Goal: Transaction & Acquisition: Purchase product/service

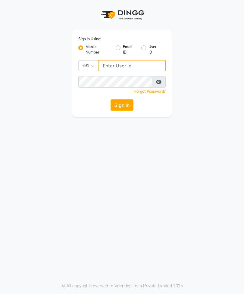
click at [141, 67] on input "Username" at bounding box center [131, 65] width 67 height 11
type input "9920683272"
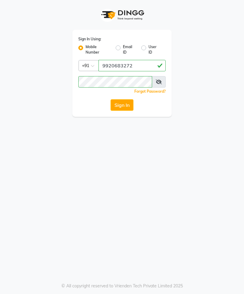
click at [124, 100] on button "Sign In" at bounding box center [121, 104] width 23 height 11
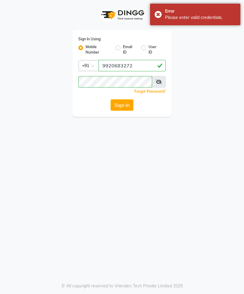
click at [121, 103] on button "Sign In" at bounding box center [121, 104] width 23 height 11
click at [156, 82] on icon at bounding box center [158, 81] width 6 height 5
click at [125, 105] on button "Sign In" at bounding box center [121, 104] width 23 height 11
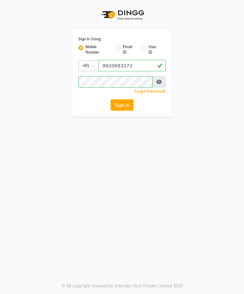
click at [124, 103] on button "Sign In" at bounding box center [121, 104] width 23 height 11
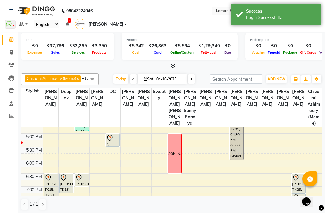
click at [11, 57] on link "Invoice" at bounding box center [9, 53] width 14 height 10
select select "563"
select select "service"
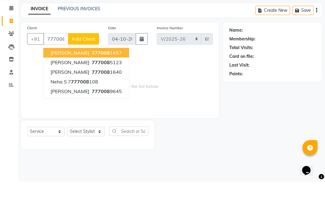
click at [97, 91] on ngb-highlight "777008 5123" at bounding box center [106, 94] width 31 height 6
type input "7770085123"
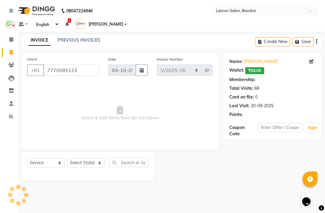
select select "1: Object"
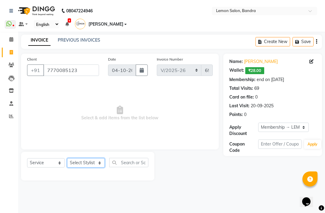
click at [89, 163] on select "Select Stylist [PERSON_NAME] (Meme) DC [PERSON_NAME] [PERSON_NAME] [PERSON_NAME…" at bounding box center [86, 162] width 38 height 9
select select "13135"
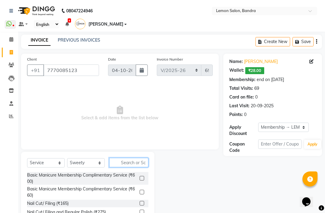
click at [128, 163] on input "text" at bounding box center [128, 162] width 39 height 9
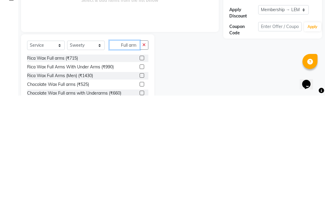
type input "Full arm"
click at [72, 172] on div "Rica Wax Full arms (₹715)" at bounding box center [52, 175] width 51 height 6
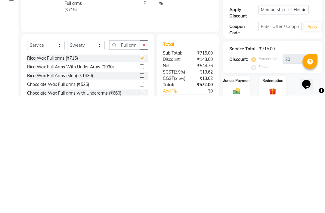
scroll to position [37, 0]
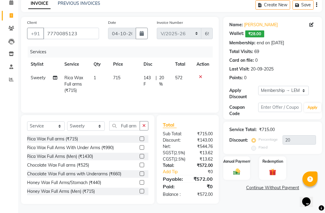
checkbox input "false"
click at [137, 127] on input "Full arm" at bounding box center [124, 125] width 31 height 9
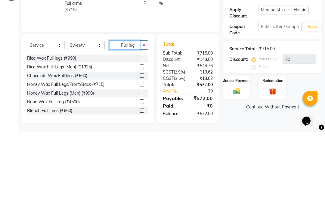
type input "Full leg"
click at [67, 136] on div "Rica Wax Full legs (₹990)" at bounding box center [51, 139] width 49 height 6
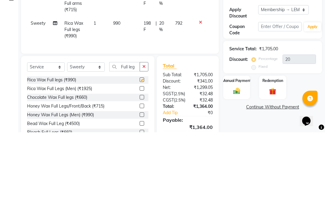
scroll to position [49, 0]
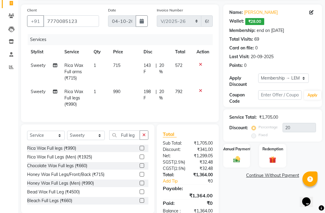
checkbox input "false"
click at [132, 135] on input "Full leg" at bounding box center [124, 134] width 31 height 9
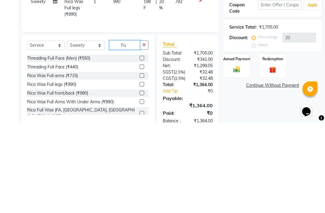
type input "F"
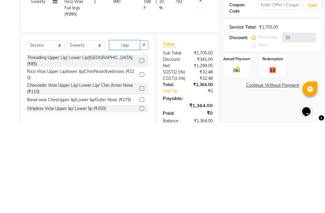
type input "Upp"
click at [140, 162] on label at bounding box center [142, 164] width 5 height 5
click at [140, 163] on input "checkbox" at bounding box center [142, 165] width 4 height 4
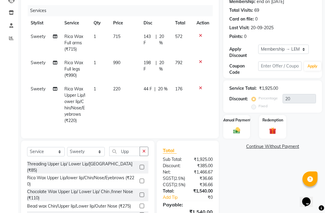
checkbox input "false"
click at [136, 148] on input "Upp" at bounding box center [124, 150] width 31 height 9
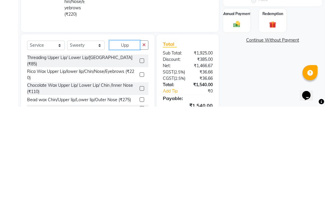
click at [131, 146] on input "Upp" at bounding box center [124, 150] width 31 height 9
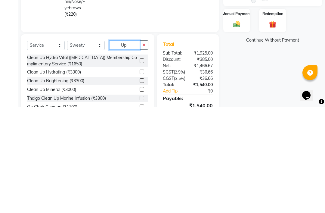
type input "U"
type input "Upp"
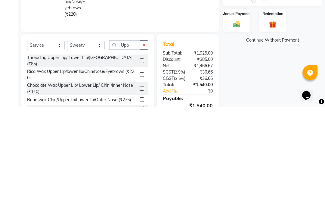
click at [142, 164] on label at bounding box center [142, 166] width 5 height 5
click at [142, 165] on input "checkbox" at bounding box center [142, 167] width 4 height 4
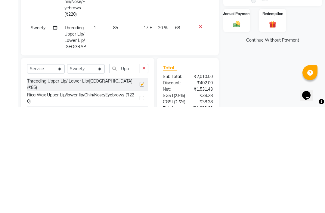
scroll to position [123, 0]
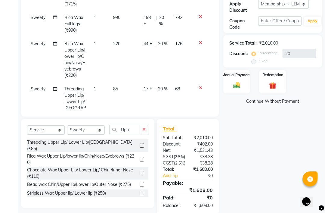
checkbox input "false"
click at [143, 131] on icon "button" at bounding box center [143, 129] width 3 height 4
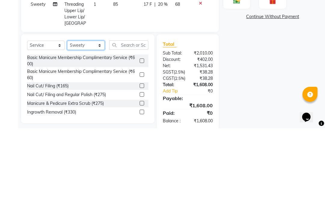
click at [87, 125] on select "Select Stylist [PERSON_NAME] (Meme) DC [PERSON_NAME] [PERSON_NAME] [PERSON_NAME…" at bounding box center [86, 129] width 38 height 9
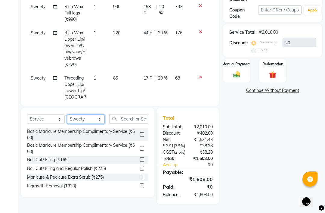
select select "11658"
click at [136, 114] on input "text" at bounding box center [128, 118] width 39 height 9
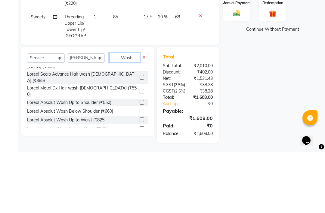
scroll to position [213, 0]
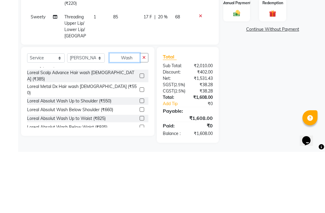
type input "Wash"
click at [141, 168] on label at bounding box center [142, 170] width 5 height 5
click at [141, 169] on input "checkbox" at bounding box center [142, 171] width 4 height 4
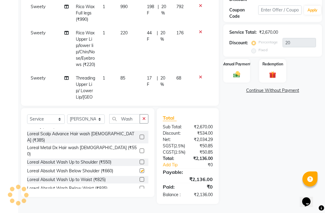
checkbox input "false"
click at [134, 114] on input "Wash" at bounding box center [124, 118] width 31 height 9
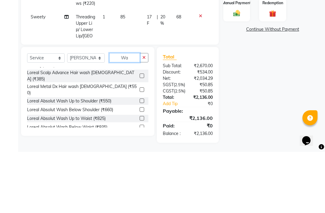
type input "W"
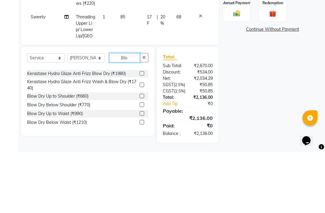
scroll to position [50, 0]
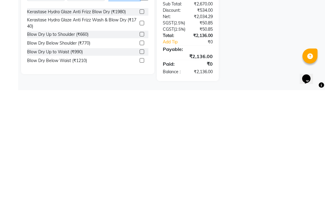
type input "Blow"
click at [142, 163] on label at bounding box center [142, 165] width 5 height 5
click at [142, 164] on input "checkbox" at bounding box center [142, 166] width 4 height 4
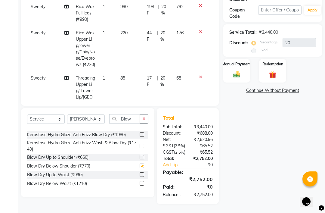
checkbox input "false"
click at [131, 114] on input "Blow" at bounding box center [124, 118] width 31 height 9
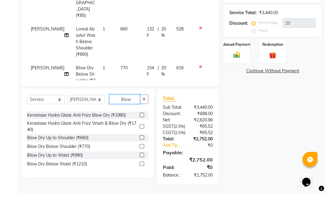
scroll to position [80, 0]
type input "B"
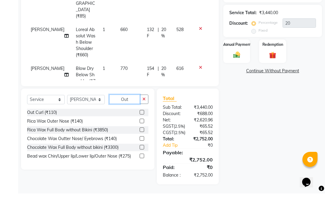
scroll to position [0, 0]
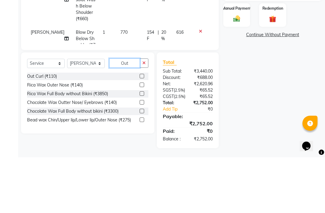
type input "Out"
click at [49, 129] on div "Out Curl (₹110)" at bounding box center [42, 132] width 30 height 6
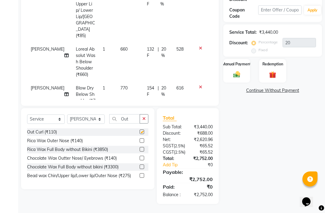
checkbox input "false"
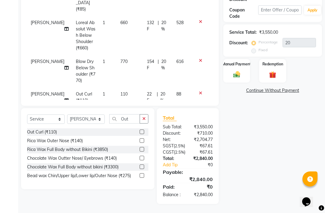
scroll to position [102, 0]
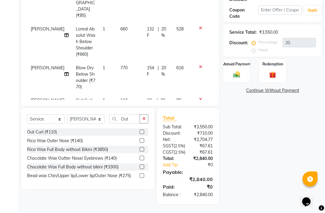
click at [144, 116] on icon "button" at bounding box center [143, 118] width 3 height 4
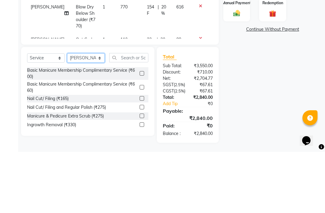
click at [93, 114] on select "Select Stylist [PERSON_NAME] (Meme) DC [PERSON_NAME] [PERSON_NAME] [PERSON_NAME…" at bounding box center [86, 118] width 38 height 9
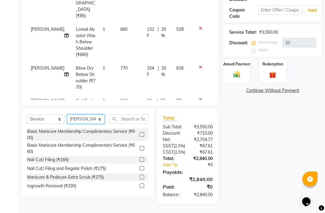
select select "13135"
click at [133, 114] on input "text" at bounding box center [128, 118] width 39 height 9
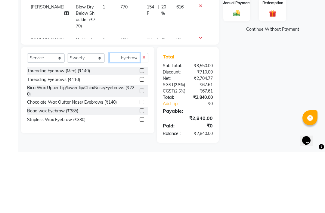
type input "Eyebrow"
click at [142, 138] on label at bounding box center [142, 140] width 5 height 5
click at [142, 139] on input "checkbox" at bounding box center [142, 141] width 4 height 4
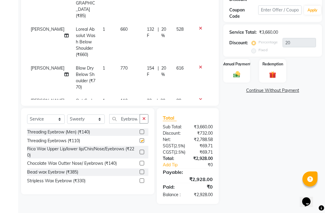
checkbox input "false"
click at [243, 70] on img at bounding box center [272, 74] width 11 height 8
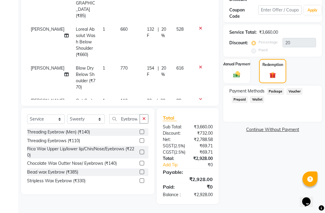
click at [243, 96] on span "Wallet" at bounding box center [257, 99] width 14 height 7
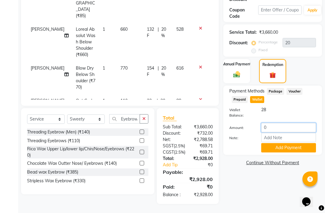
click at [243, 123] on input "0" at bounding box center [288, 127] width 55 height 9
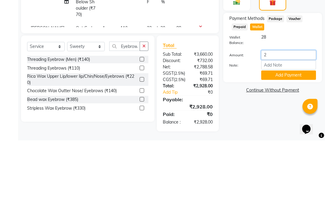
type input "28"
click at [243, 143] on button "Add Payment" at bounding box center [288, 147] width 55 height 9
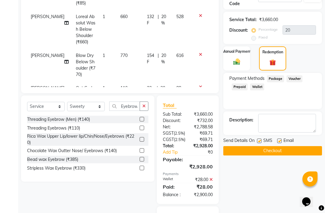
click at [235, 61] on img at bounding box center [236, 62] width 11 height 8
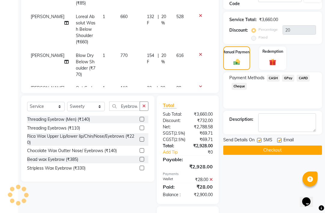
click at [243, 81] on span "CASH" at bounding box center [273, 78] width 13 height 7
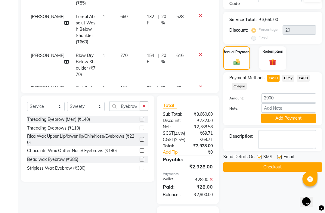
click at [243, 120] on button "Add Payment" at bounding box center [288, 117] width 55 height 9
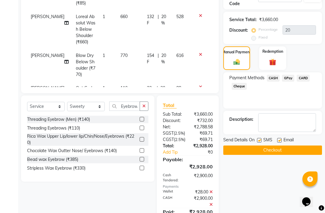
click at [243, 152] on button "Checkout" at bounding box center [272, 149] width 99 height 9
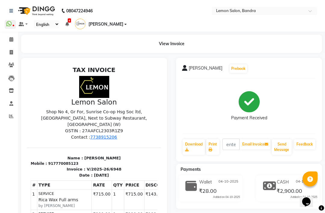
click at [11, 54] on icon at bounding box center [11, 52] width 3 height 5
select select "service"
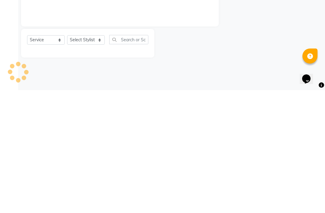
type input "6949"
select select "563"
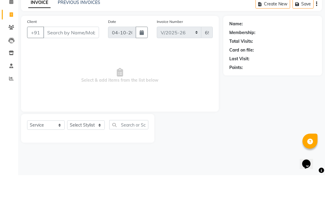
type input "n"
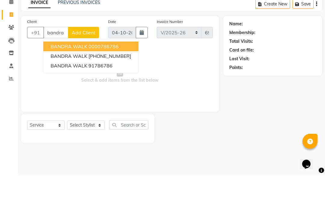
click at [101, 91] on ngb-highlight "[PHONE_NUMBER]" at bounding box center [109, 94] width 43 height 6
type input "786786"
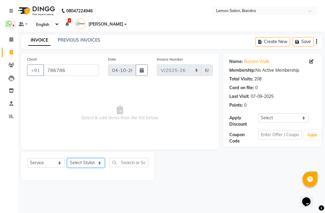
click at [88, 165] on select "Select Stylist [PERSON_NAME] (Meme) DC [PERSON_NAME] [PERSON_NAME] [PERSON_NAME…" at bounding box center [86, 162] width 38 height 9
select select "65212"
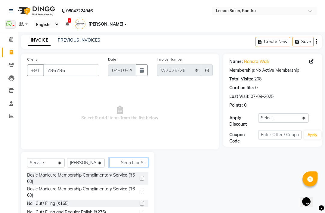
click at [128, 162] on input "text" at bounding box center [128, 162] width 39 height 9
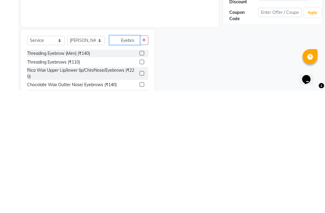
scroll to position [5, 0]
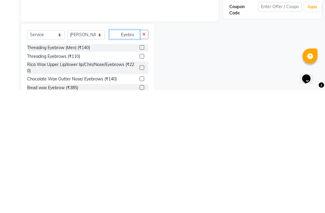
type input "Eyebro"
click at [143, 177] on label at bounding box center [142, 179] width 5 height 5
click at [143, 177] on input "checkbox" at bounding box center [142, 179] width 4 height 4
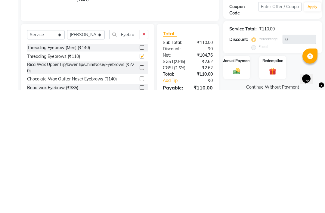
scroll to position [34, 0]
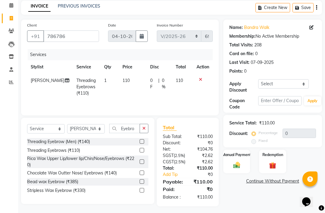
checkbox input "false"
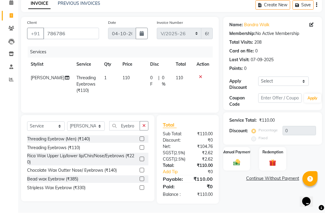
scroll to position [46, 0]
click at [238, 158] on img at bounding box center [236, 162] width 11 height 8
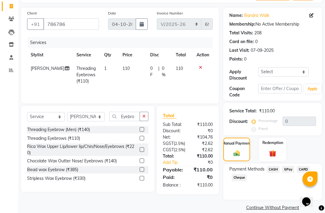
click at [243, 173] on span "GPay" at bounding box center [288, 169] width 12 height 7
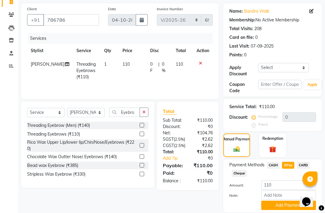
scroll to position [54, 0]
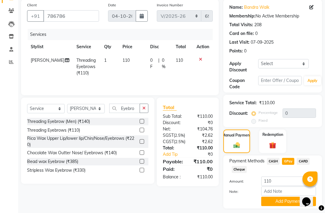
click at [243, 203] on button "Add Payment" at bounding box center [288, 200] width 55 height 9
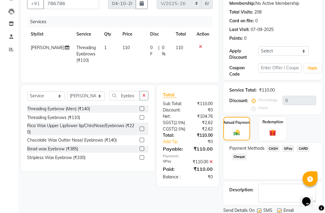
scroll to position [71, 0]
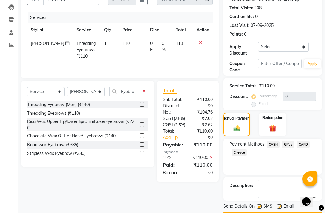
click at [243, 208] on label at bounding box center [279, 206] width 5 height 5
click at [243, 208] on input "checkbox" at bounding box center [279, 206] width 4 height 4
checkbox input "false"
click at [243, 208] on label at bounding box center [259, 206] width 5 height 5
click at [243, 208] on input "checkbox" at bounding box center [259, 206] width 4 height 4
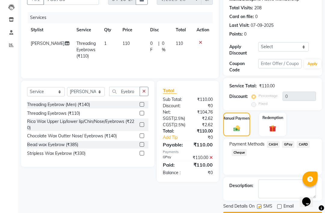
checkbox input "false"
click at [243, 221] on button "Checkout" at bounding box center [272, 215] width 99 height 9
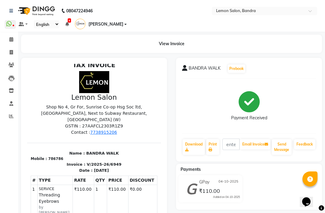
scroll to position [5, 0]
click at [11, 40] on icon at bounding box center [11, 39] width 4 height 5
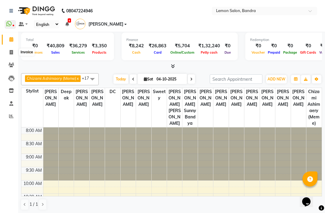
click at [12, 49] on span at bounding box center [11, 52] width 11 height 7
select select "563"
select select "service"
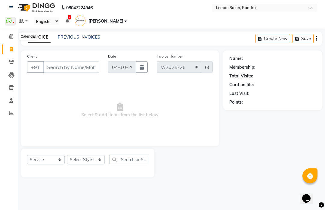
click at [12, 37] on icon at bounding box center [11, 39] width 4 height 5
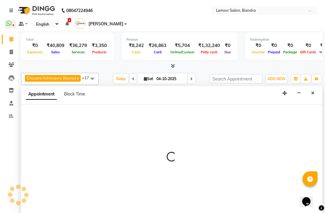
scroll to position [0, 0]
click at [243, 88] on button "Close" at bounding box center [312, 92] width 9 height 9
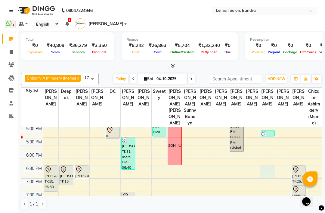
scroll to position [212, 0]
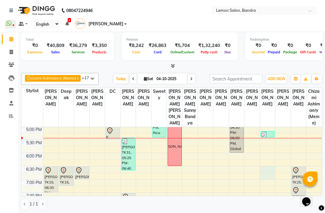
select select "65212"
select select "1110"
select select "tentative"
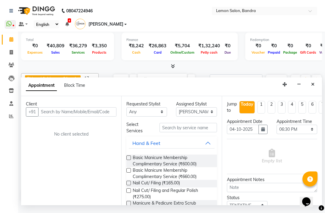
scroll to position [0, 0]
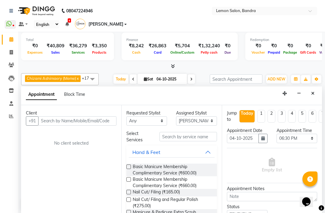
click at [243, 91] on icon "Close" at bounding box center [312, 93] width 3 height 4
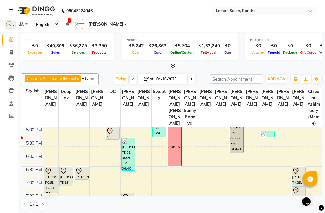
click at [10, 52] on icon at bounding box center [11, 52] width 3 height 5
select select "service"
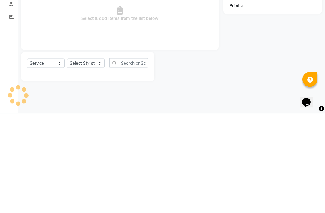
type input "6950"
select select "563"
click at [96, 158] on select "Select Stylist [PERSON_NAME] (Meme) DC [PERSON_NAME] [PERSON_NAME] [PERSON_NAME…" at bounding box center [86, 162] width 38 height 9
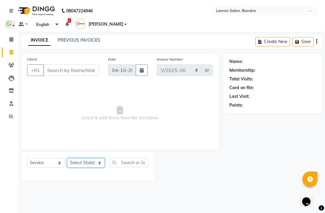
select select "12113"
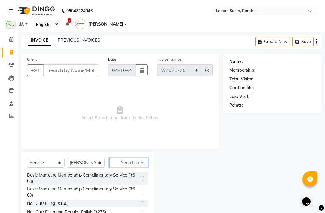
click at [130, 164] on input "text" at bounding box center [128, 162] width 39 height 9
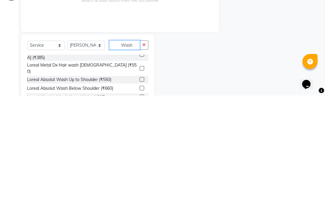
scroll to position [221, 0]
type input "Wash"
click at [243, 60] on div "Name: Membership: Total Visits: Card on file: Last Visit: Points:" at bounding box center [274, 147] width 103 height 187
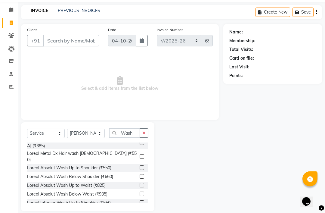
scroll to position [0, 0]
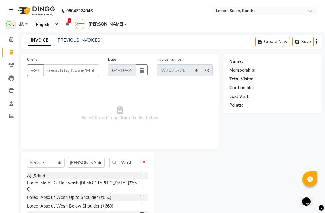
click at [8, 36] on link "Calendar" at bounding box center [9, 40] width 14 height 10
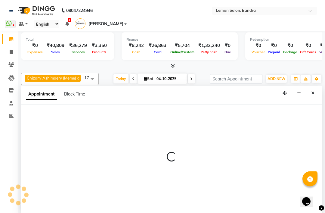
scroll to position [0, 0]
select select "63693"
select select "810"
select select "tentative"
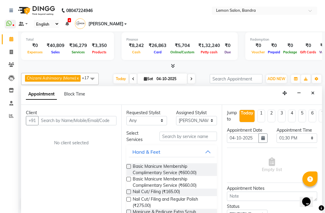
click at [243, 91] on icon "Close" at bounding box center [312, 93] width 3 height 4
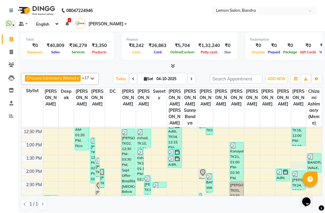
scroll to position [108, 0]
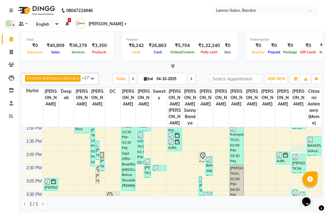
select select "71339"
select select "825"
select select "tentative"
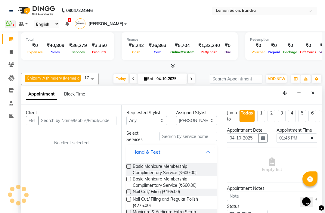
click at [243, 88] on button "Close" at bounding box center [312, 92] width 9 height 9
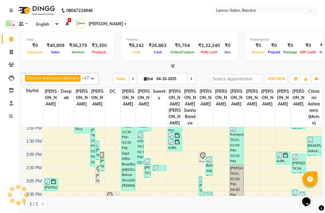
click at [243, 145] on div "BANDRA WALK, TK19, 01:25 PM-02:10 PM, [DEMOGRAPHIC_DATA] Haircut (Senior stylis…" at bounding box center [314, 145] width 14 height 19
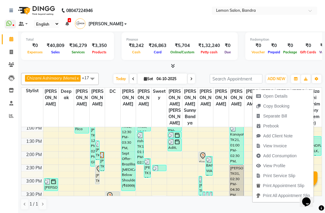
click at [243, 66] on div at bounding box center [171, 66] width 301 height 6
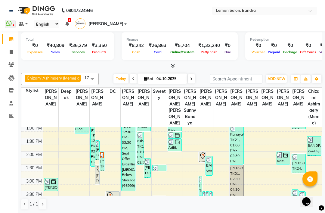
scroll to position [98, 0]
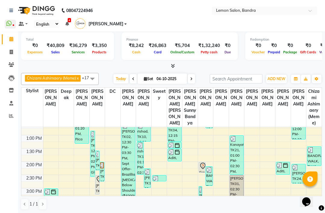
click at [230, 143] on div "Kanayat, TK21, 01:00 PM-02:30 PM, Kerastase Wash Below Shoulder (₹935),Blow Dry…" at bounding box center [237, 154] width 14 height 39
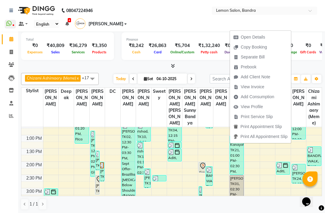
click at [243, 63] on div at bounding box center [171, 66] width 301 height 6
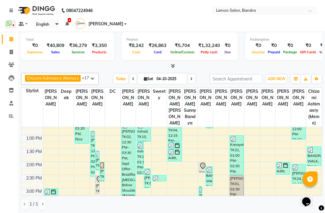
click at [243, 151] on img at bounding box center [310, 150] width 6 height 6
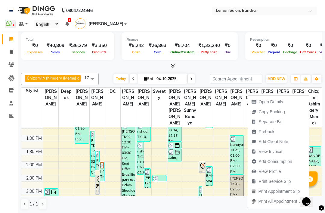
click at [243, 150] on button "View Invoice" at bounding box center [278, 151] width 61 height 10
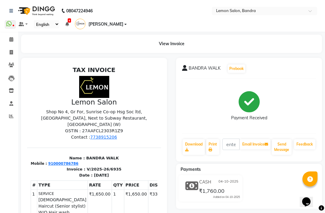
click at [7, 44] on link "Calendar" at bounding box center [9, 40] width 14 height 10
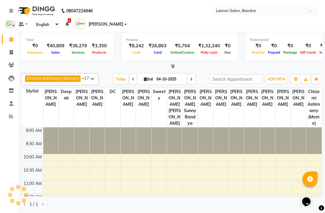
click at [14, 41] on span at bounding box center [11, 39] width 11 height 7
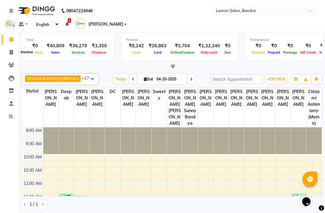
click at [12, 51] on icon at bounding box center [11, 52] width 3 height 5
select select "service"
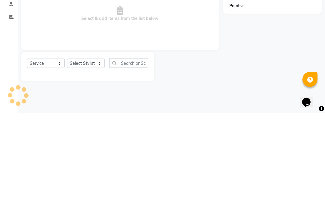
type input "6950"
select select "563"
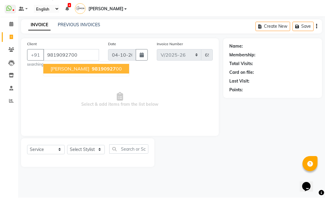
type input "9819092700"
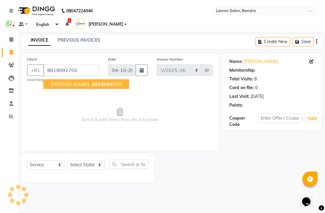
select select "1: Object"
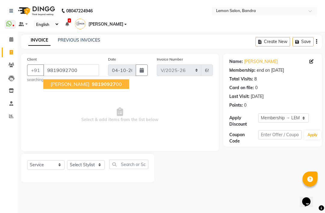
click at [92, 84] on span "98190927" at bounding box center [104, 84] width 24 height 6
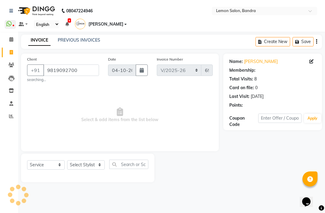
select select "1: Object"
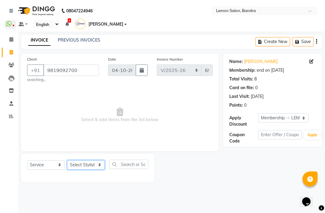
click at [90, 167] on select "Select Stylist [PERSON_NAME] (Meme) DC [PERSON_NAME] [PERSON_NAME] [PERSON_NAME…" at bounding box center [86, 164] width 38 height 9
click at [90, 165] on select "Select Stylist [PERSON_NAME] (Meme) DC [PERSON_NAME] [PERSON_NAME] [PERSON_NAME…" at bounding box center [86, 164] width 38 height 9
select select "7480"
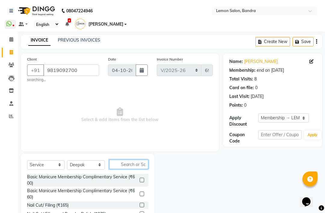
click at [127, 164] on input "text" at bounding box center [128, 163] width 39 height 9
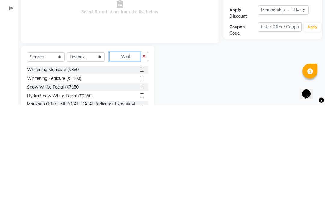
type input "Whit"
click at [93, 182] on div "Whitening Pedicure (₹1100)" at bounding box center [87, 186] width 121 height 8
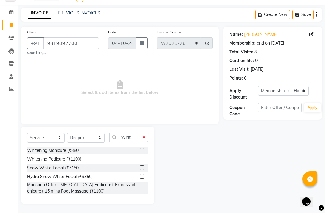
click at [140, 159] on label at bounding box center [142, 158] width 5 height 5
click at [140, 159] on input "checkbox" at bounding box center [142, 159] width 4 height 4
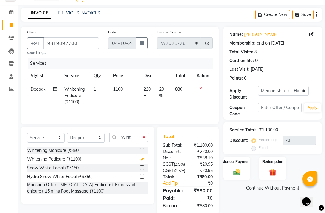
checkbox input "false"
click at [87, 141] on select "Select Stylist [PERSON_NAME] (Meme) DC [PERSON_NAME] [PERSON_NAME] [PERSON_NAME…" at bounding box center [86, 137] width 38 height 9
select select "39333"
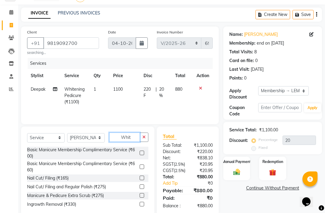
click at [130, 136] on input "Whit" at bounding box center [124, 136] width 31 height 9
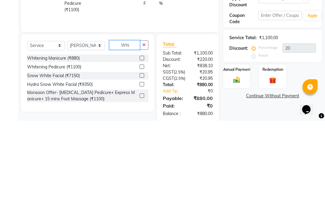
type input "Whi"
click at [73, 156] on div "Whitening Pedicure (₹1100)" at bounding box center [54, 159] width 54 height 6
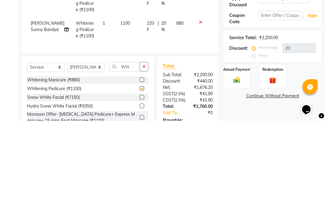
scroll to position [80, 0]
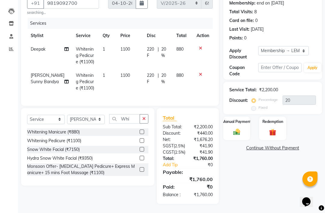
checkbox input "false"
click at [87, 115] on select "Select Stylist [PERSON_NAME] (Meme) DC [PERSON_NAME] [PERSON_NAME] [PERSON_NAME…" at bounding box center [86, 119] width 38 height 9
select select "71339"
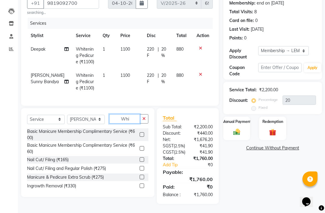
click at [132, 114] on input "Whi" at bounding box center [124, 118] width 31 height 9
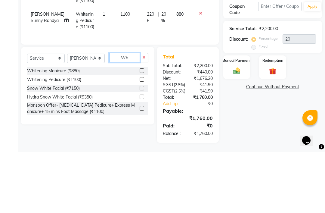
type input "W"
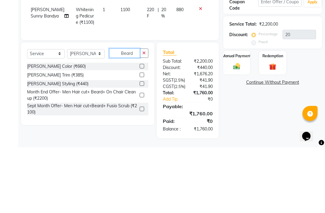
type input "Beard"
click at [143, 147] on label at bounding box center [142, 149] width 5 height 5
click at [143, 147] on input "checkbox" at bounding box center [142, 149] width 4 height 4
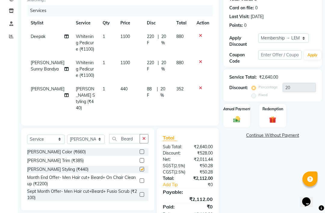
checkbox input "false"
click at [241, 117] on img at bounding box center [236, 119] width 11 height 8
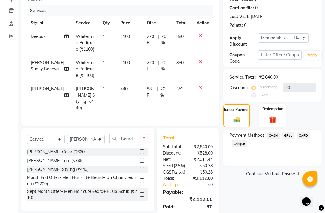
click at [243, 137] on span "GPay" at bounding box center [288, 135] width 12 height 7
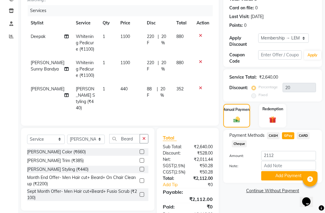
click at [243, 180] on button "Add Payment" at bounding box center [288, 175] width 55 height 9
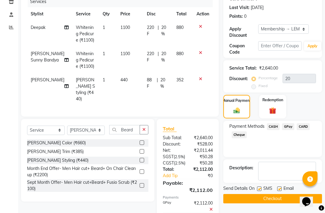
scroll to position [89, 0]
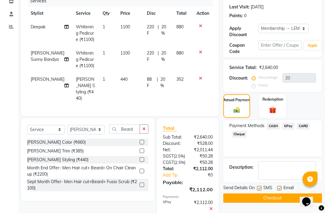
click at [243, 202] on button "Checkout" at bounding box center [272, 197] width 99 height 9
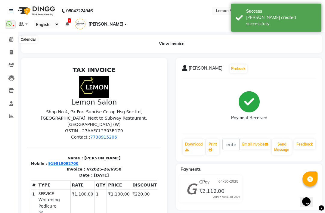
click at [11, 40] on icon at bounding box center [11, 39] width 4 height 5
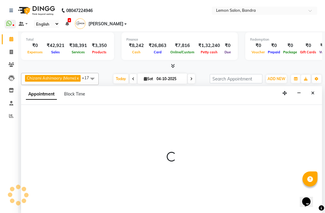
scroll to position [238, 0]
click at [243, 88] on button "Close" at bounding box center [312, 92] width 9 height 9
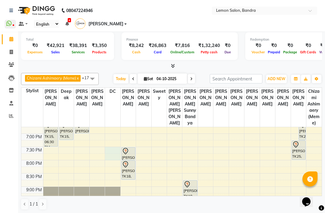
scroll to position [259, 0]
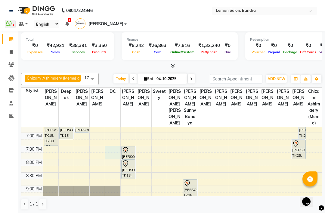
select select "7888"
select select "tentative"
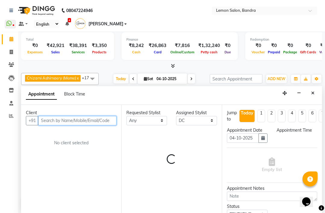
select select "1170"
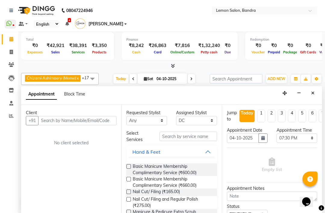
click at [243, 91] on icon "Close" at bounding box center [312, 93] width 3 height 4
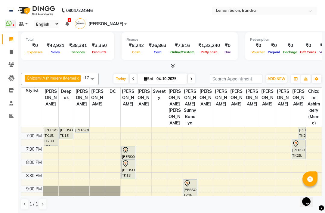
select select "7888"
select select "1215"
select select "tentative"
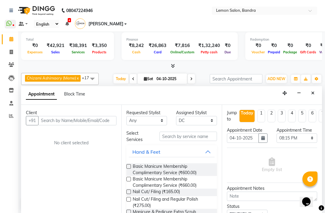
click at [76, 116] on input "text" at bounding box center [77, 120] width 78 height 9
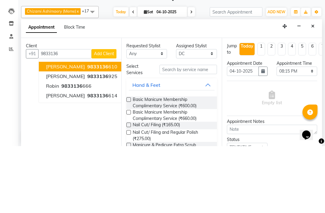
click at [104, 140] on ngb-highlight "9833136 925" at bounding box center [101, 143] width 31 height 6
type input "9833136925"
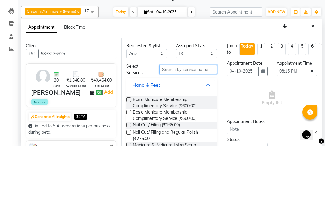
click at [172, 131] on input "text" at bounding box center [187, 135] width 57 height 9
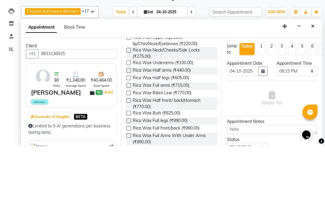
scroll to position [93, 0]
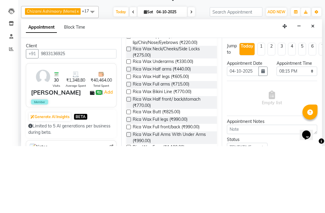
type input "Wax"
click at [176, 133] on span "Rica Wax Half arms (₹440.00)" at bounding box center [162, 137] width 58 height 8
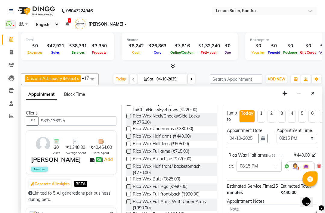
checkbox input "false"
click at [177, 155] on span "Rica Wax Bikini Line (₹770.00)" at bounding box center [162, 159] width 59 height 8
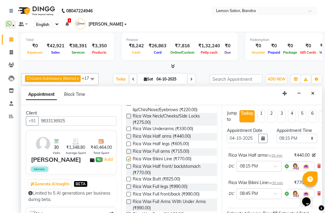
checkbox input "false"
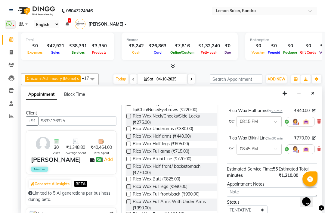
scroll to position [45, 0]
click at [243, 146] on icon at bounding box center [319, 148] width 4 height 4
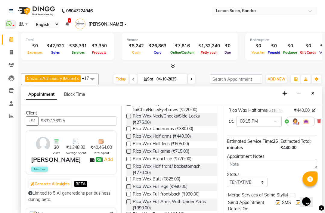
click at [173, 140] on span "Rica Wax Half legs (₹605.00)" at bounding box center [161, 144] width 56 height 8
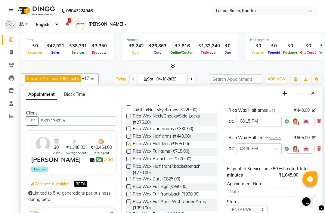
checkbox input "false"
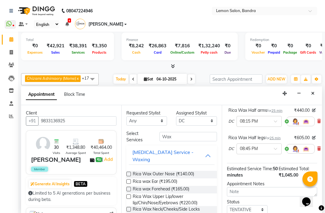
scroll to position [0, 0]
click at [190, 132] on input "Wax" at bounding box center [187, 136] width 57 height 9
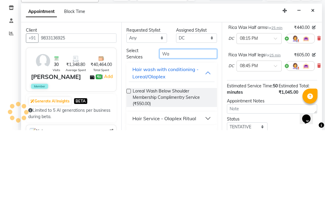
type input "W"
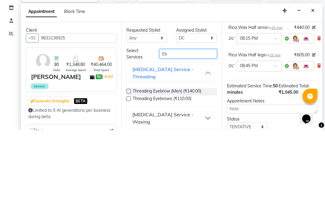
type input "Eb"
click at [184, 178] on span "Threading Eyebrows (₹110.00)" at bounding box center [162, 182] width 59 height 8
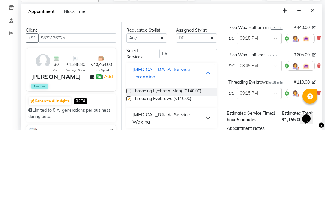
scroll to position [0, 0]
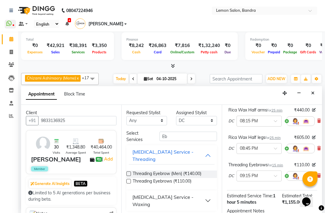
checkbox input "false"
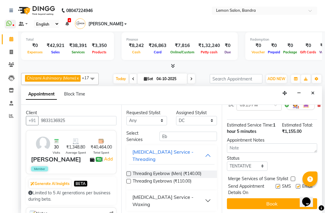
scroll to position [110, 0]
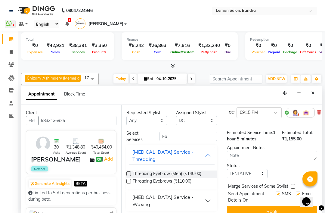
click at [243, 205] on button "Book" at bounding box center [272, 210] width 90 height 11
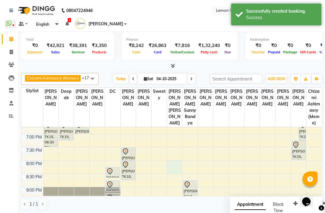
scroll to position [256, 0]
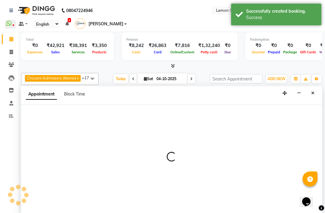
select select "16049"
select select "tentative"
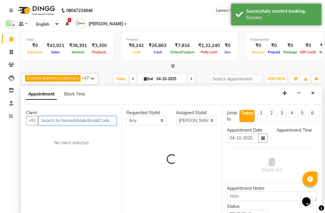
select select "1200"
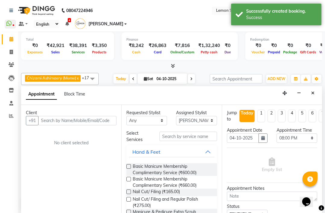
click at [243, 91] on icon "Close" at bounding box center [312, 93] width 3 height 4
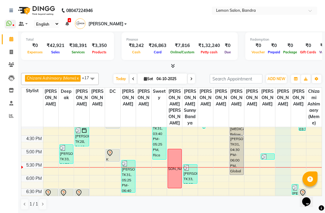
scroll to position [182, 0]
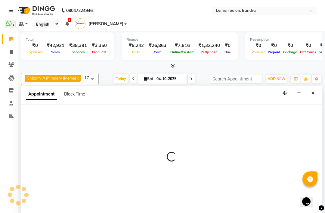
select select "69681"
select select "960"
select select "tentative"
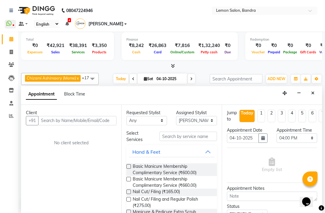
click at [243, 91] on icon "Close" at bounding box center [312, 93] width 3 height 4
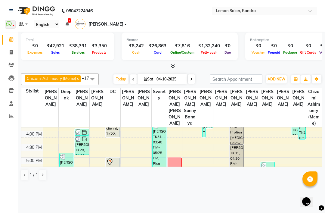
scroll to position [0, 0]
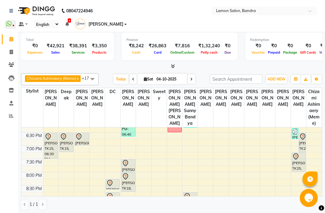
scroll to position [248, 0]
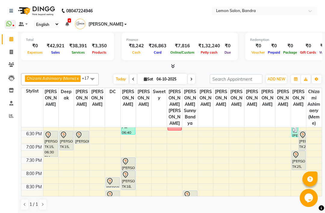
click at [130, 163] on div at bounding box center [128, 161] width 13 height 7
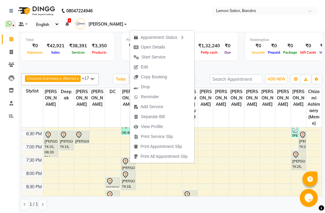
click at [263, 70] on div "Total ₹0 Expenses ₹42,921 Sales ₹38,391 Services ₹3,350 Products Finance ₹8,242…" at bounding box center [171, 122] width 307 height 184
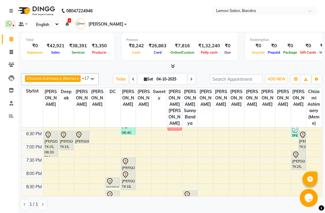
click at [12, 50] on icon at bounding box center [11, 52] width 3 height 5
select select "service"
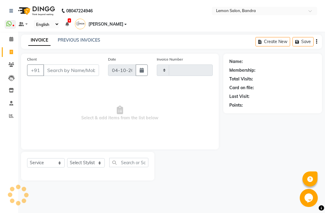
type input "6951"
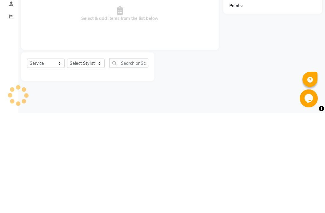
select select "563"
click at [87, 158] on select "Select Stylist" at bounding box center [86, 162] width 38 height 9
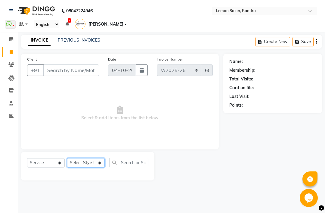
select select "12113"
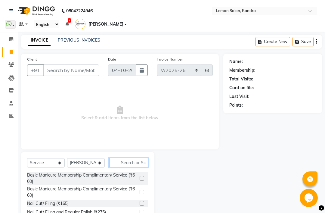
click at [131, 161] on input "text" at bounding box center [128, 162] width 39 height 9
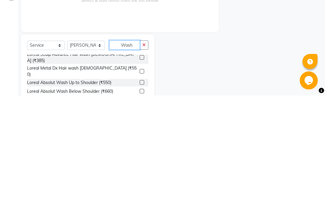
scroll to position [216, 0]
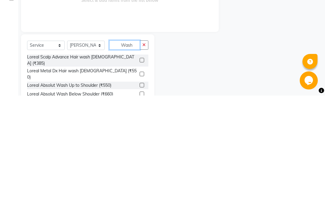
type input "Wash"
click at [140, 209] on label at bounding box center [142, 211] width 5 height 5
click at [140, 209] on input "checkbox" at bounding box center [142, 211] width 4 height 4
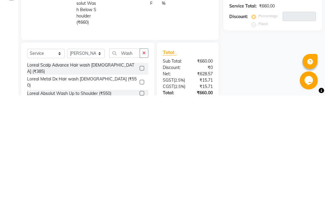
scroll to position [37, 0]
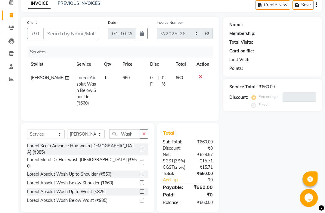
checkbox input "false"
click at [73, 32] on input "Client" at bounding box center [71, 33] width 56 height 11
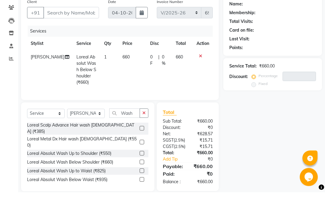
click at [197, 71] on td at bounding box center [203, 90] width 20 height 39
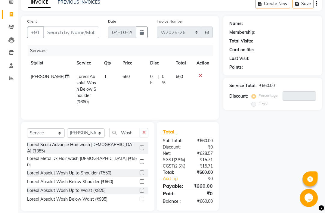
click at [198, 78] on td at bounding box center [203, 89] width 20 height 39
click at [201, 75] on icon at bounding box center [200, 75] width 3 height 4
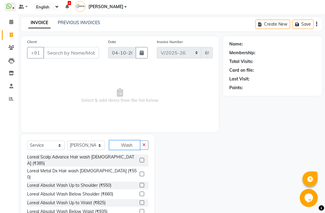
click at [131, 146] on input "Wash" at bounding box center [124, 144] width 31 height 9
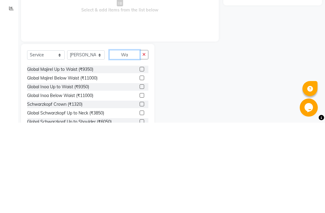
type input "W"
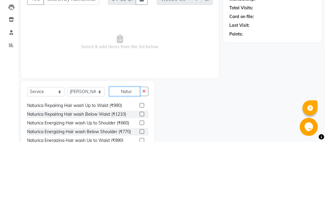
scroll to position [43, 0]
type input "Natur"
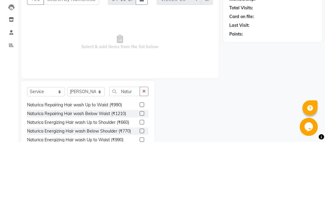
click at [141, 173] on label at bounding box center [142, 175] width 5 height 5
click at [141, 174] on input "checkbox" at bounding box center [142, 176] width 4 height 4
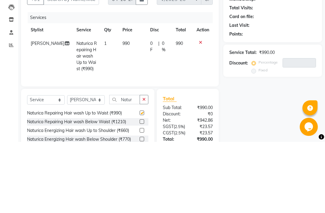
scroll to position [17, 0]
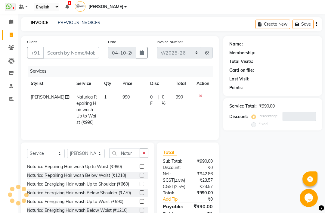
checkbox input "false"
click at [276, 163] on div "Name: Membership: Total Visits: Card on file: Last Visit: Points: Service Total…" at bounding box center [274, 133] width 103 height 195
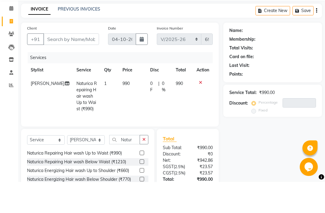
scroll to position [31, 0]
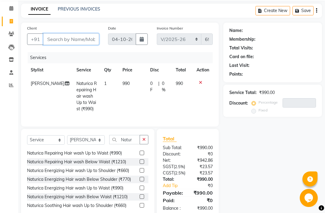
click at [74, 40] on input "Client" at bounding box center [71, 38] width 56 height 11
type input "9"
type input "0"
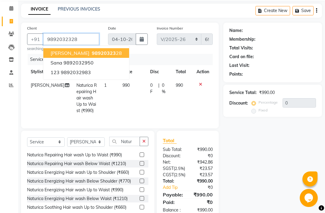
type input "9892032328"
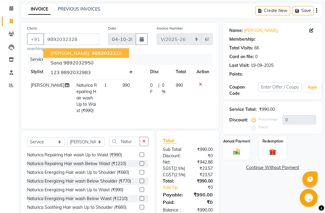
select select "1: Object"
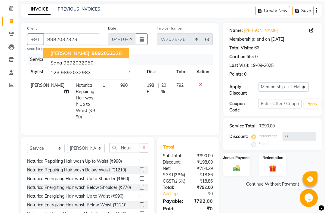
type input "20"
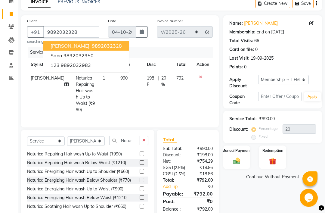
scroll to position [40, 0]
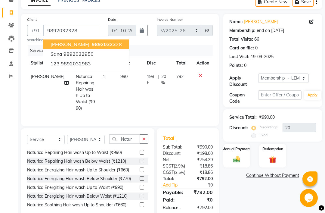
click at [236, 158] on img at bounding box center [236, 159] width 11 height 8
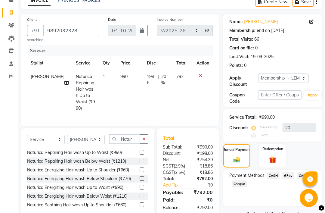
click at [288, 178] on span "GPay" at bounding box center [288, 175] width 12 height 7
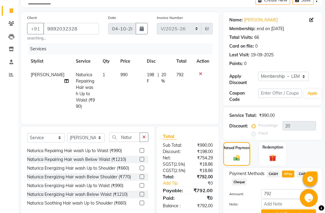
scroll to position [54, 0]
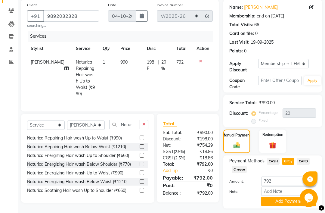
click at [278, 204] on button "Add Payment" at bounding box center [288, 200] width 55 height 9
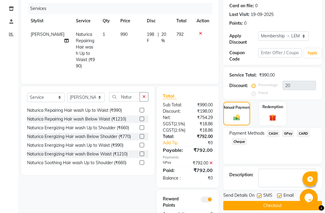
scroll to position [94, 0]
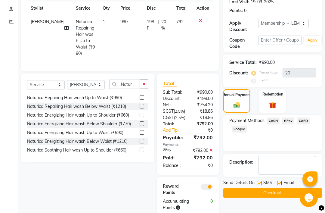
click at [260, 183] on label at bounding box center [259, 182] width 5 height 5
click at [260, 183] on input "checkbox" at bounding box center [259, 183] width 4 height 4
checkbox input "false"
click at [281, 183] on label at bounding box center [279, 182] width 5 height 5
click at [281, 183] on input "checkbox" at bounding box center [279, 183] width 4 height 4
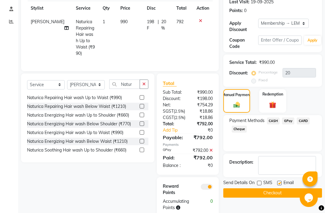
checkbox input "false"
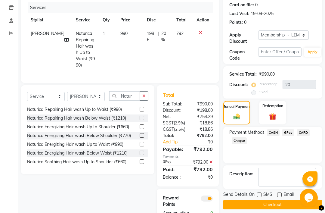
scroll to position [83, 0]
click at [267, 205] on button "Checkout" at bounding box center [272, 204] width 99 height 9
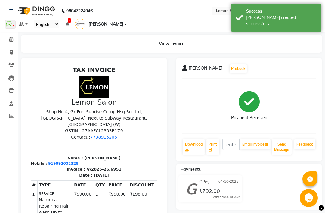
click at [11, 38] on icon at bounding box center [11, 39] width 4 height 5
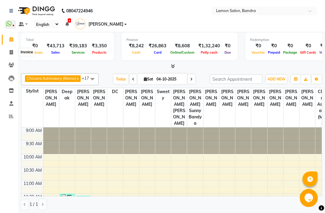
click at [12, 49] on span at bounding box center [11, 52] width 11 height 7
select select "service"
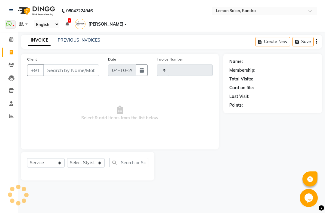
type input "6952"
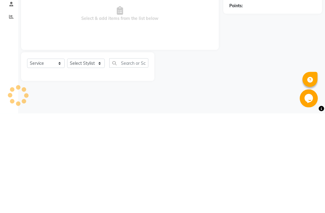
select select "563"
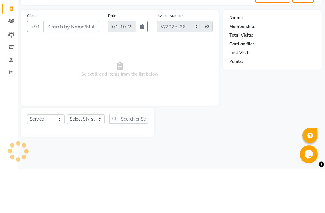
click at [11, 63] on icon at bounding box center [11, 65] width 6 height 5
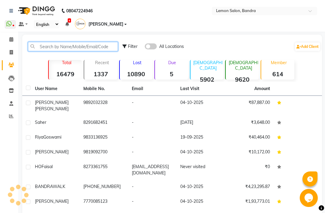
click at [84, 44] on input "text" at bounding box center [73, 46] width 90 height 9
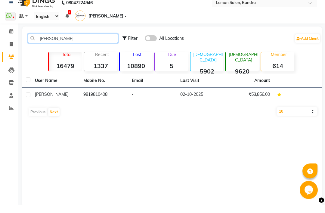
type input "[PERSON_NAME]"
click at [97, 96] on td "9819810408" at bounding box center [104, 103] width 48 height 15
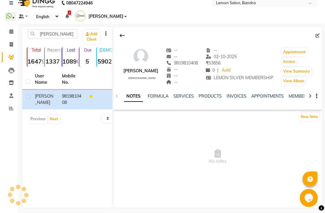
scroll to position [11, 0]
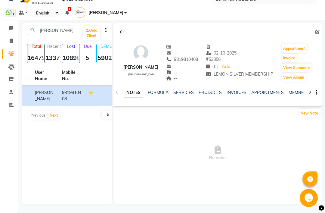
click at [286, 60] on button "Invoice" at bounding box center [288, 58] width 15 height 8
select select "service"
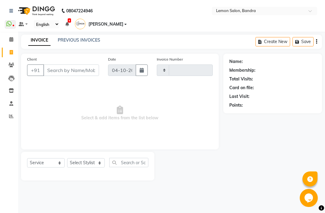
type input "6952"
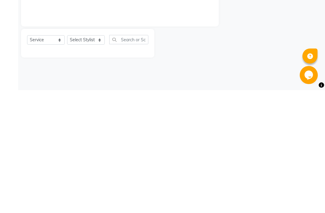
select select "563"
type input "9819810408"
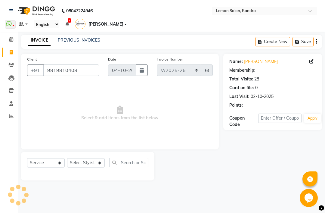
select select "1: Object"
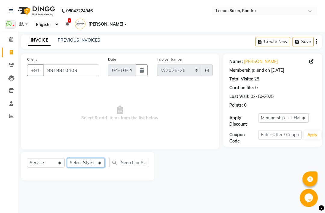
click at [85, 162] on select "Select Stylist [PERSON_NAME] (Meme) DC [PERSON_NAME] [PERSON_NAME] [PERSON_NAME…" at bounding box center [86, 162] width 38 height 9
select select "7477"
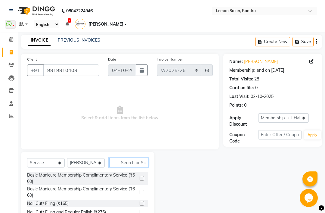
click at [131, 162] on input "text" at bounding box center [128, 162] width 39 height 9
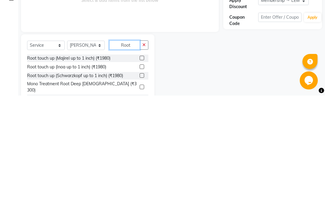
type input "Root"
click at [140, 173] on label at bounding box center [142, 175] width 5 height 5
click at [140, 174] on input "checkbox" at bounding box center [142, 176] width 4 height 4
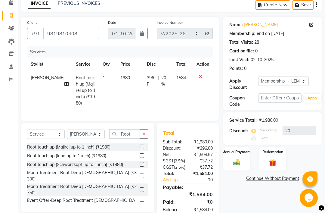
checkbox input "false"
click at [142, 134] on icon "button" at bounding box center [143, 133] width 3 height 4
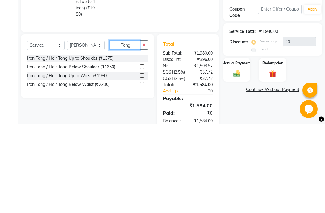
type input "Tong"
click at [142, 153] on label at bounding box center [142, 155] width 5 height 5
click at [142, 154] on input "checkbox" at bounding box center [142, 156] width 4 height 4
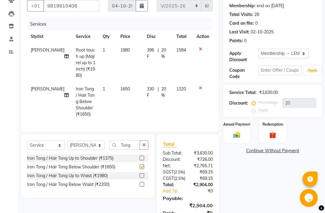
checkbox input "false"
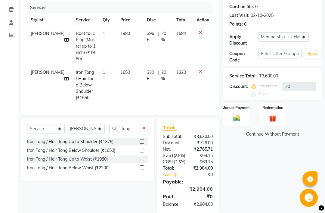
scroll to position [81, 0]
click at [237, 116] on img at bounding box center [236, 118] width 11 height 8
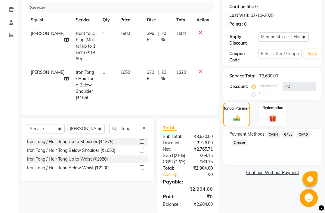
click at [267, 136] on span "CASH" at bounding box center [273, 134] width 13 height 7
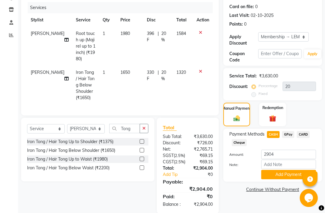
click at [284, 179] on button "Add Payment" at bounding box center [288, 174] width 55 height 9
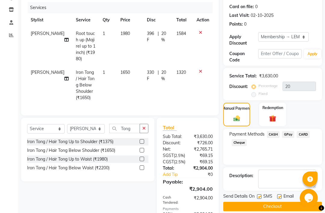
click at [281, 198] on label at bounding box center [279, 196] width 5 height 5
click at [281, 198] on input "checkbox" at bounding box center [279, 197] width 4 height 4
checkbox input "false"
click at [261, 198] on label at bounding box center [259, 196] width 5 height 5
click at [261, 198] on input "checkbox" at bounding box center [259, 197] width 4 height 4
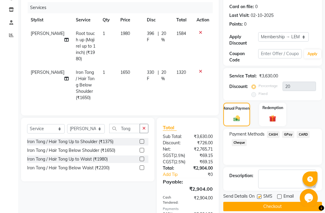
checkbox input "false"
click at [281, 198] on label at bounding box center [279, 196] width 5 height 5
click at [281, 198] on input "checkbox" at bounding box center [279, 197] width 4 height 4
click at [281, 198] on label at bounding box center [279, 196] width 5 height 5
click at [281, 198] on input "checkbox" at bounding box center [279, 197] width 4 height 4
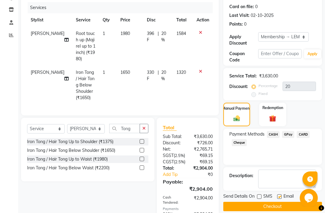
checkbox input "false"
click at [283, 210] on button "Checkout" at bounding box center [272, 205] width 99 height 9
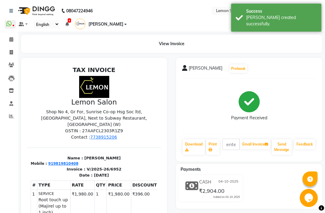
click at [9, 39] on icon at bounding box center [11, 39] width 4 height 5
